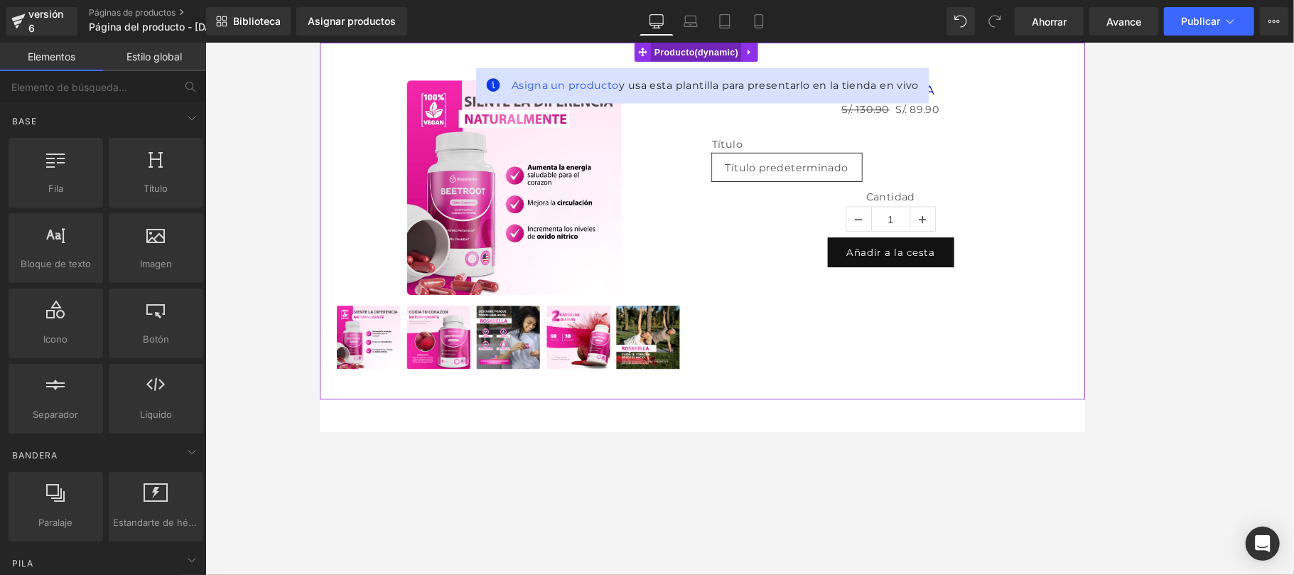
click at [749, 48] on span "Producto" at bounding box center [742, 52] width 102 height 21
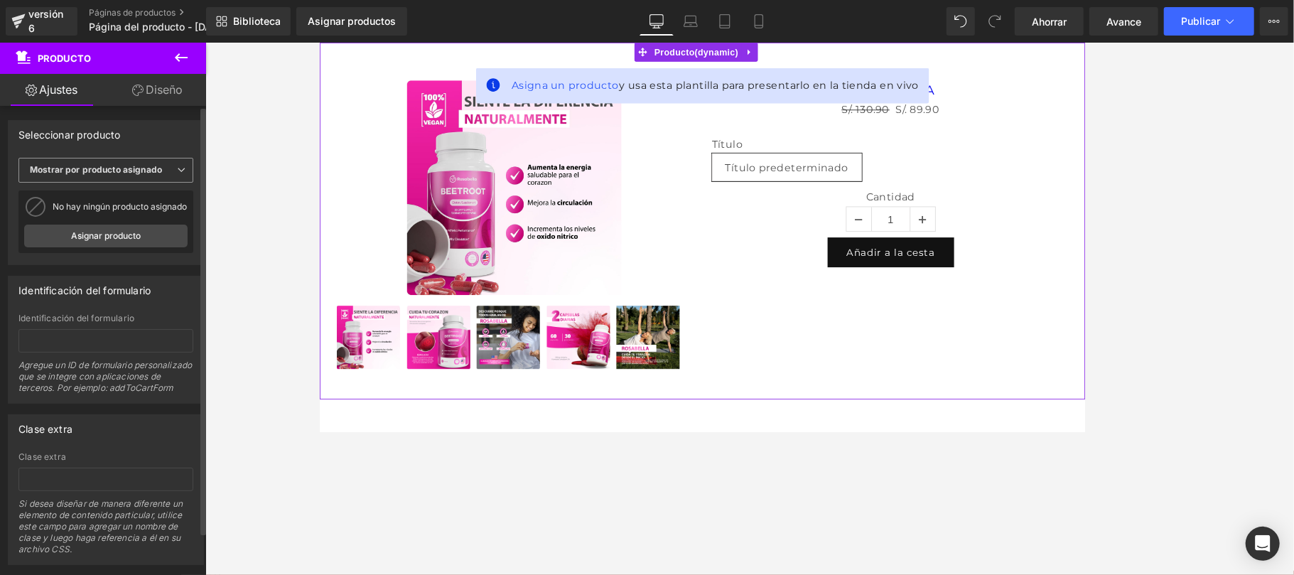
click at [158, 172] on font "Mostrar por producto asignado" at bounding box center [96, 169] width 132 height 11
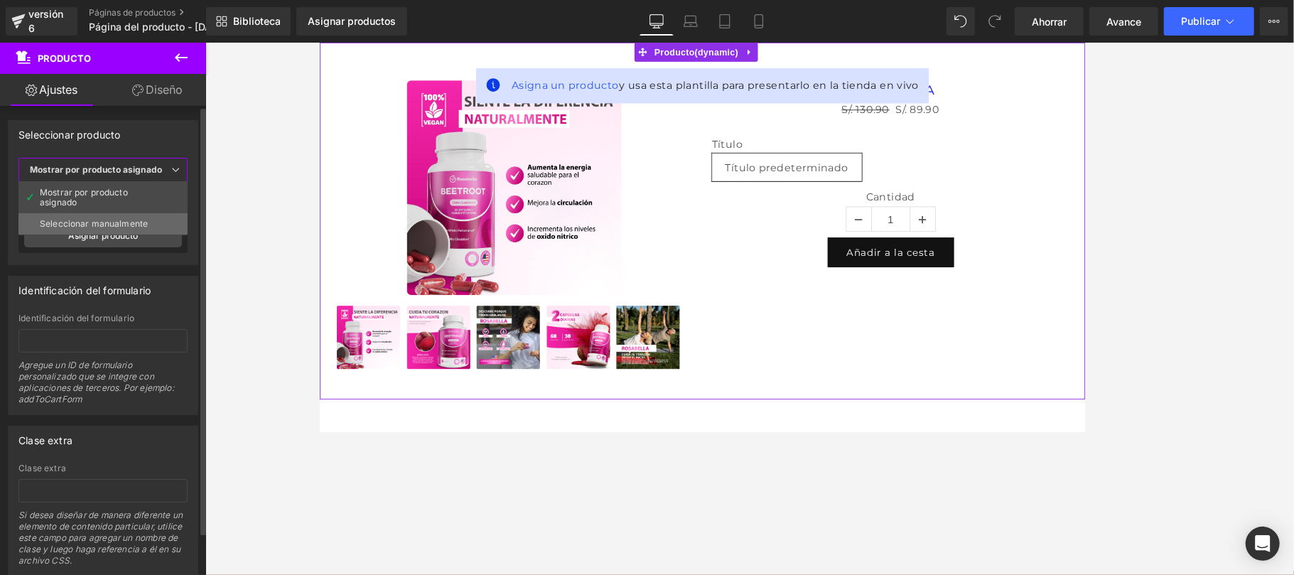
click at [132, 222] on font "Seleccionar manualmente" at bounding box center [94, 223] width 108 height 11
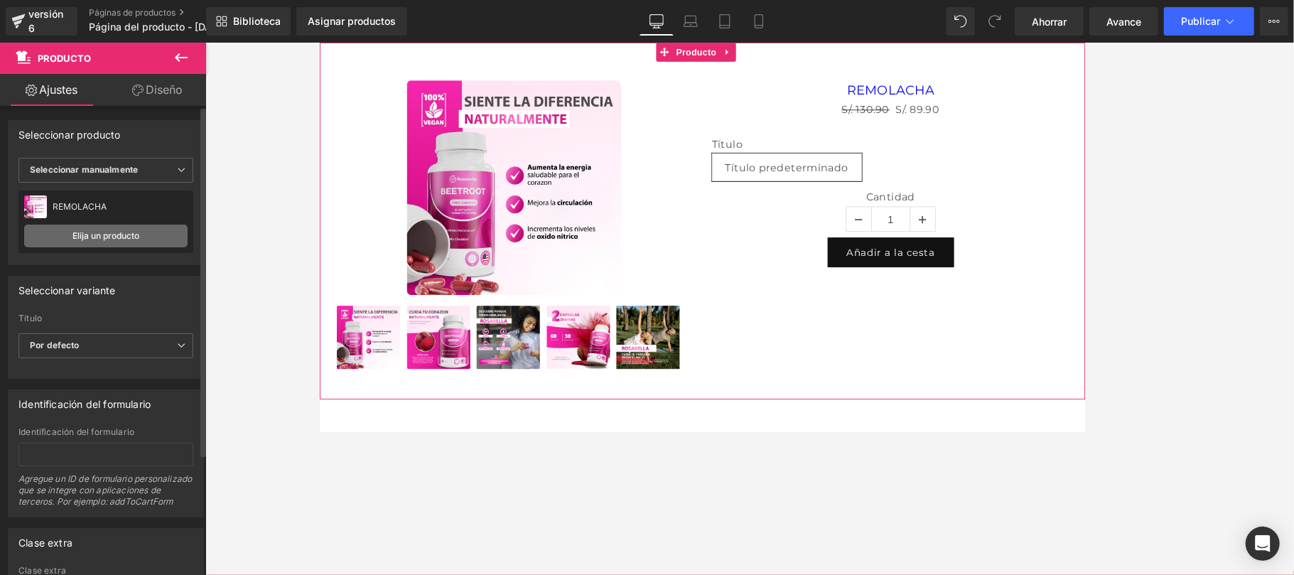
click at [99, 231] on font "Elija un producto" at bounding box center [105, 235] width 67 height 11
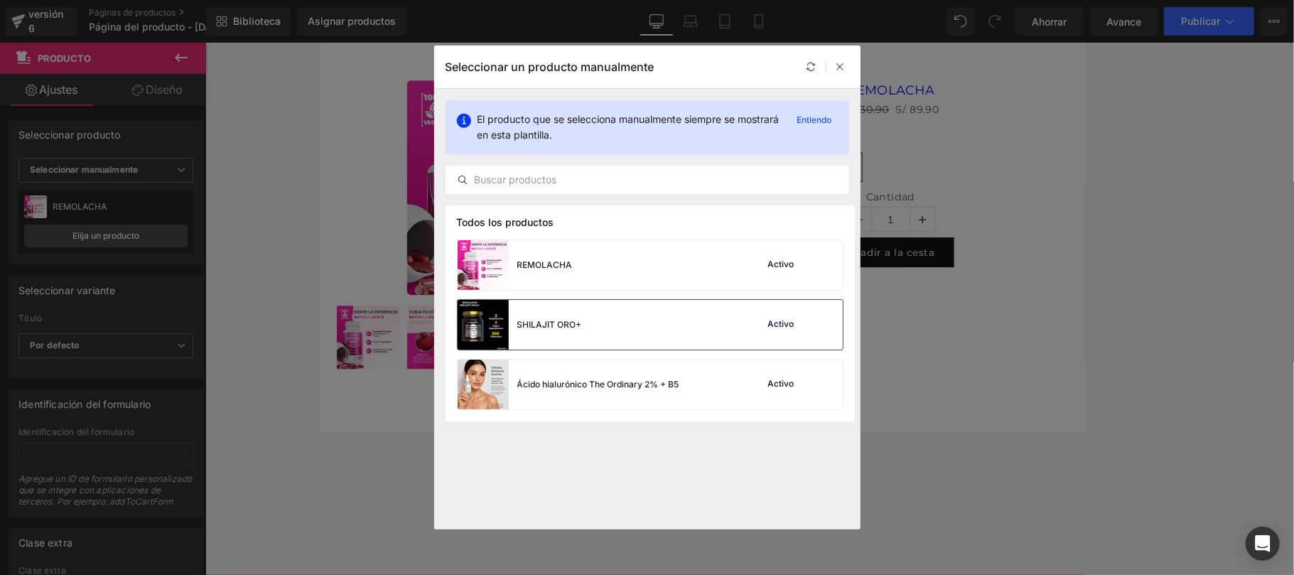
click at [610, 317] on div "SHILAJIT ORO+ Activo" at bounding box center [650, 325] width 385 height 50
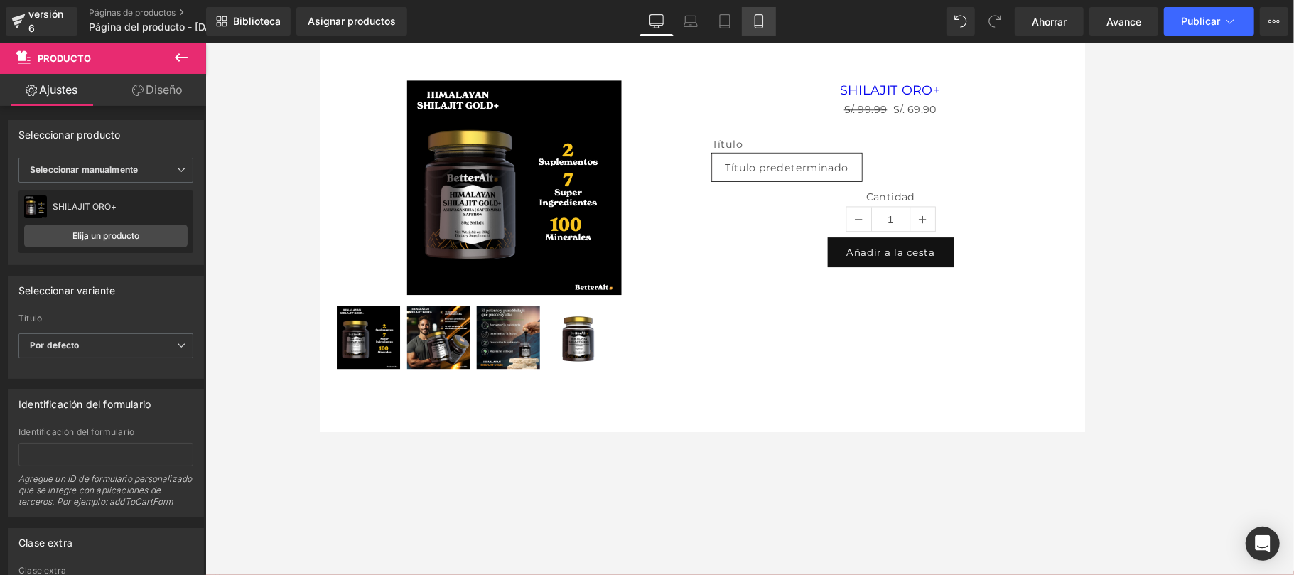
click at [755, 26] on icon at bounding box center [759, 21] width 14 height 14
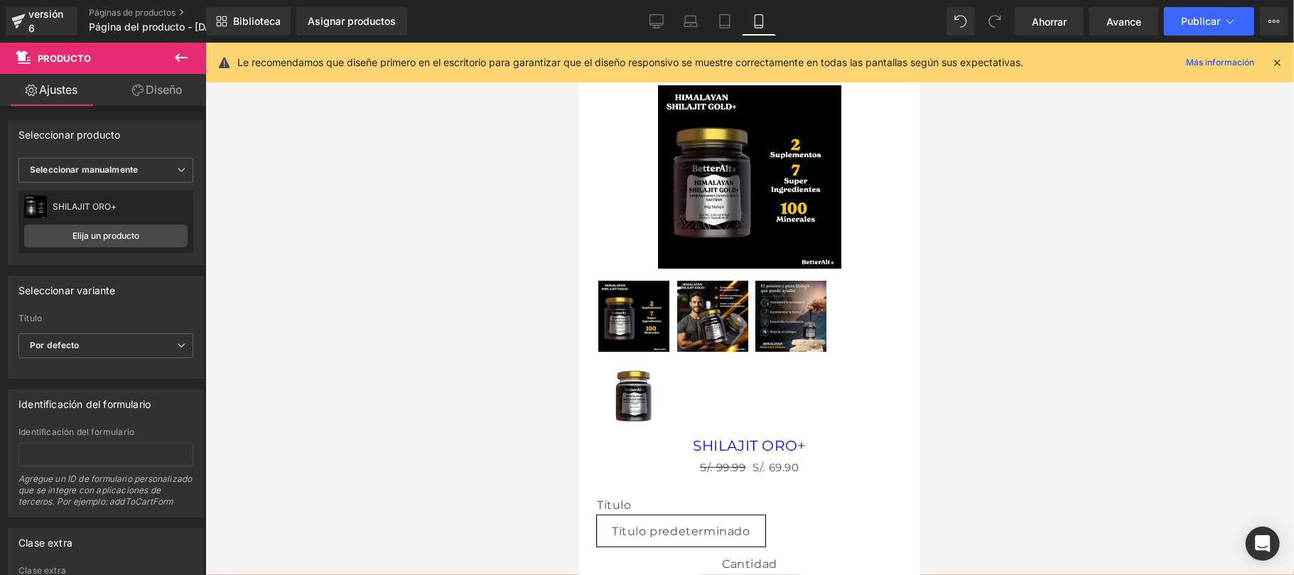
click at [970, 66] on icon at bounding box center [1276, 62] width 13 height 13
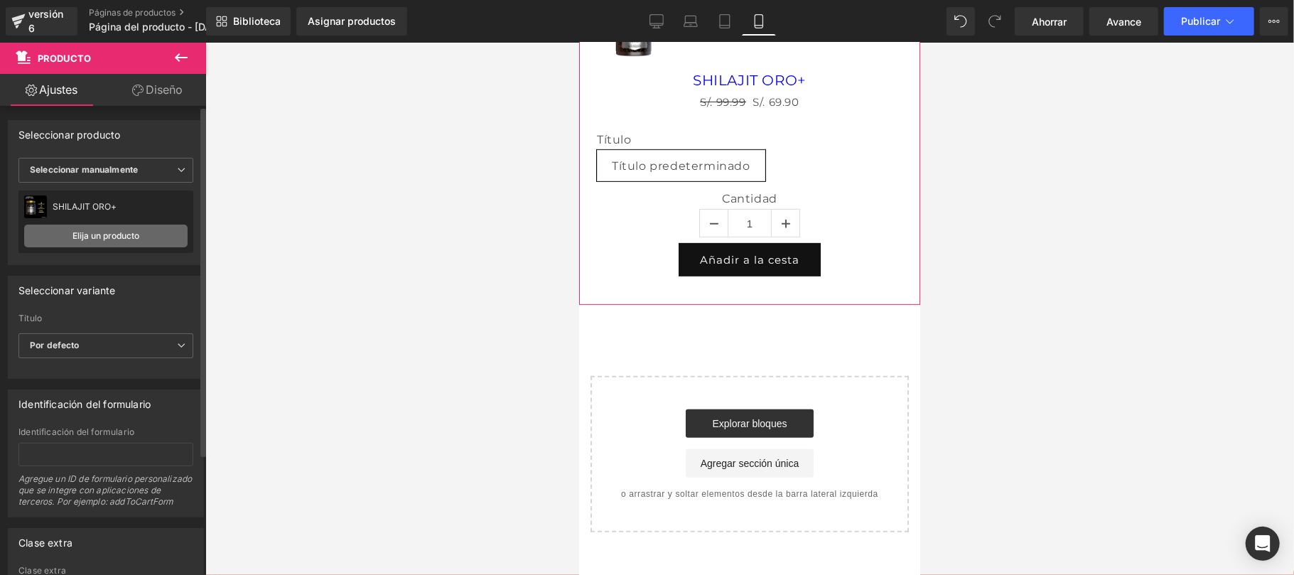
click at [128, 237] on font "Elija un producto" at bounding box center [105, 235] width 67 height 11
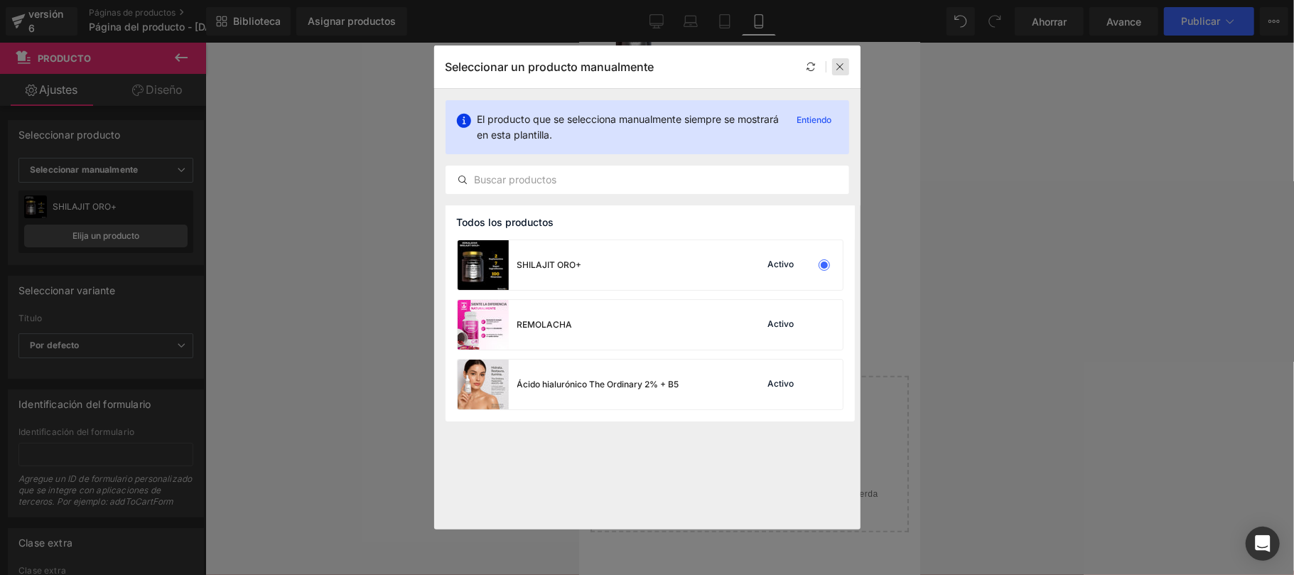
click at [837, 63] on icon at bounding box center [841, 67] width 10 height 10
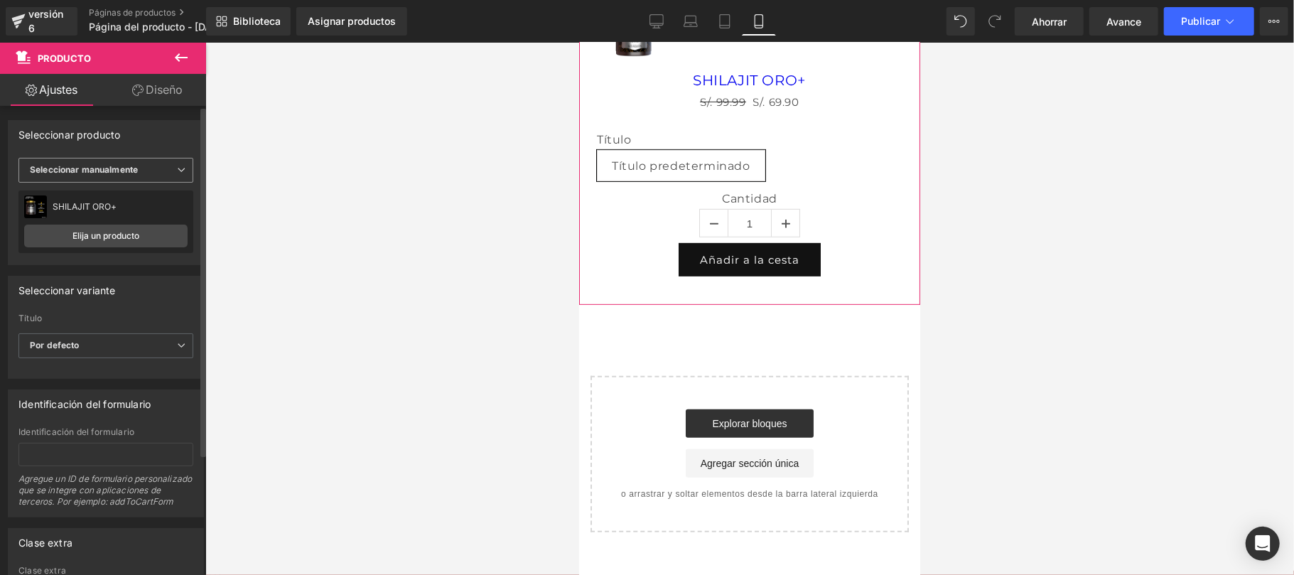
click at [137, 163] on span "Seleccionar manualmente" at bounding box center [105, 170] width 175 height 25
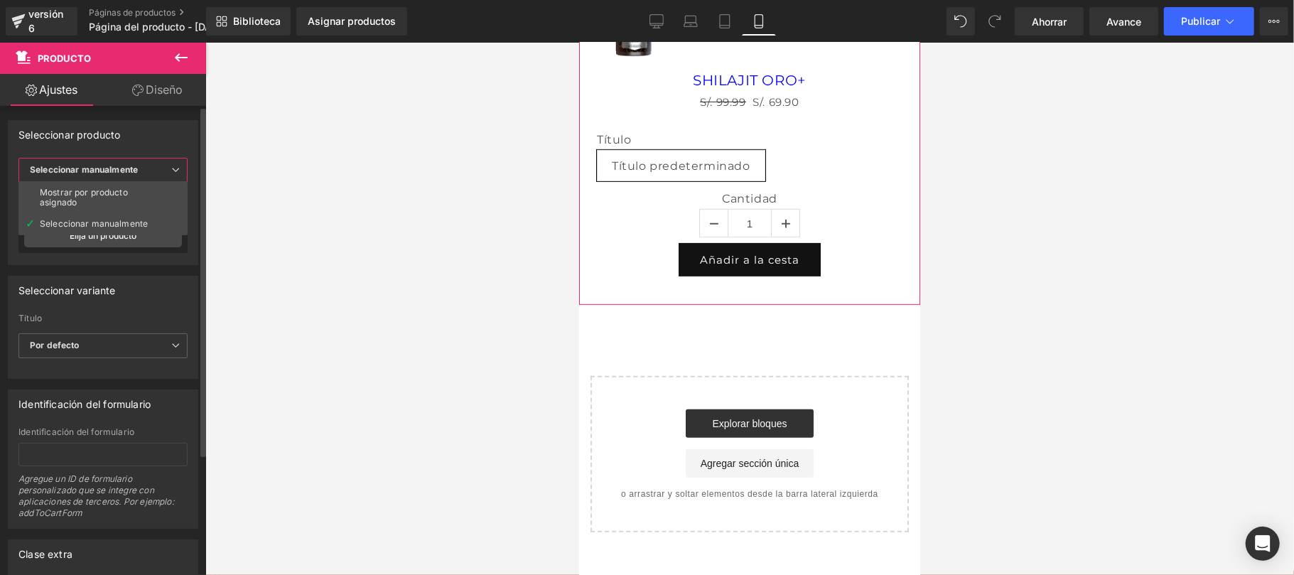
click at [166, 158] on span "Seleccionar manualmente" at bounding box center [102, 170] width 169 height 25
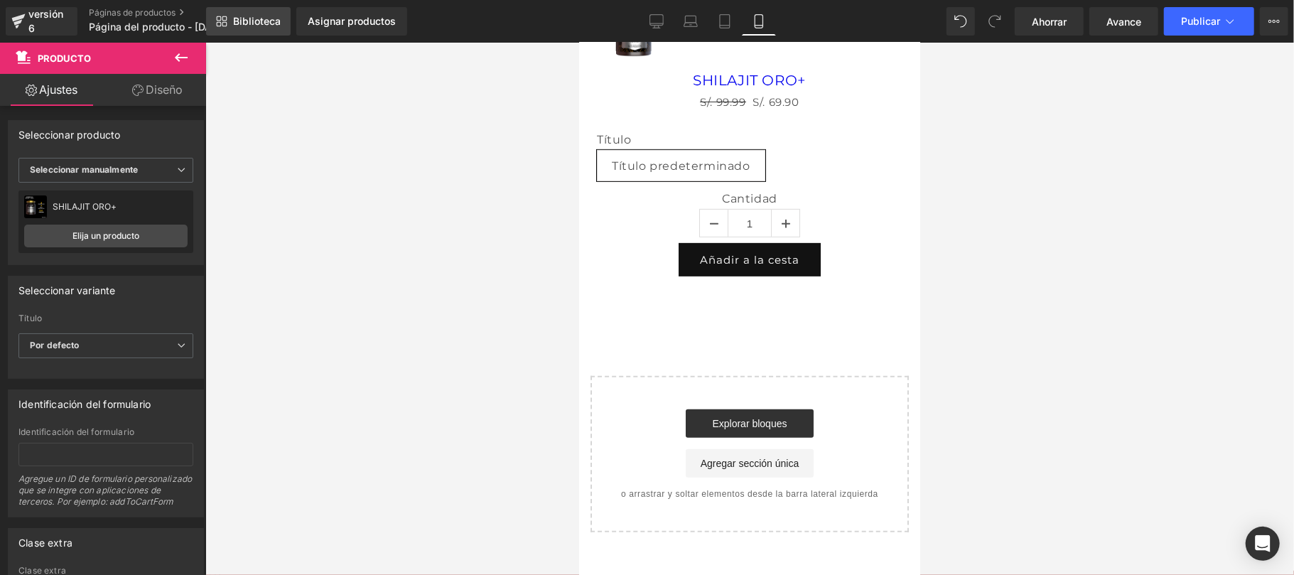
click at [252, 26] on font "Biblioteca" at bounding box center [257, 21] width 48 height 12
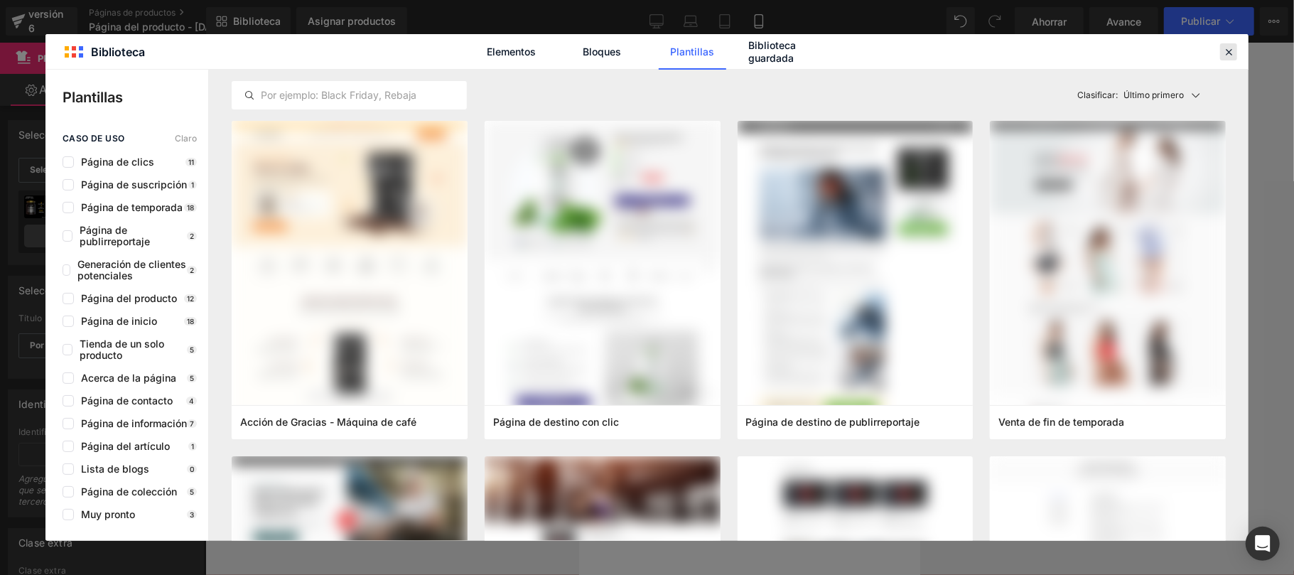
click at [970, 54] on icon at bounding box center [1228, 51] width 13 height 13
